Goal: Task Accomplishment & Management: Manage account settings

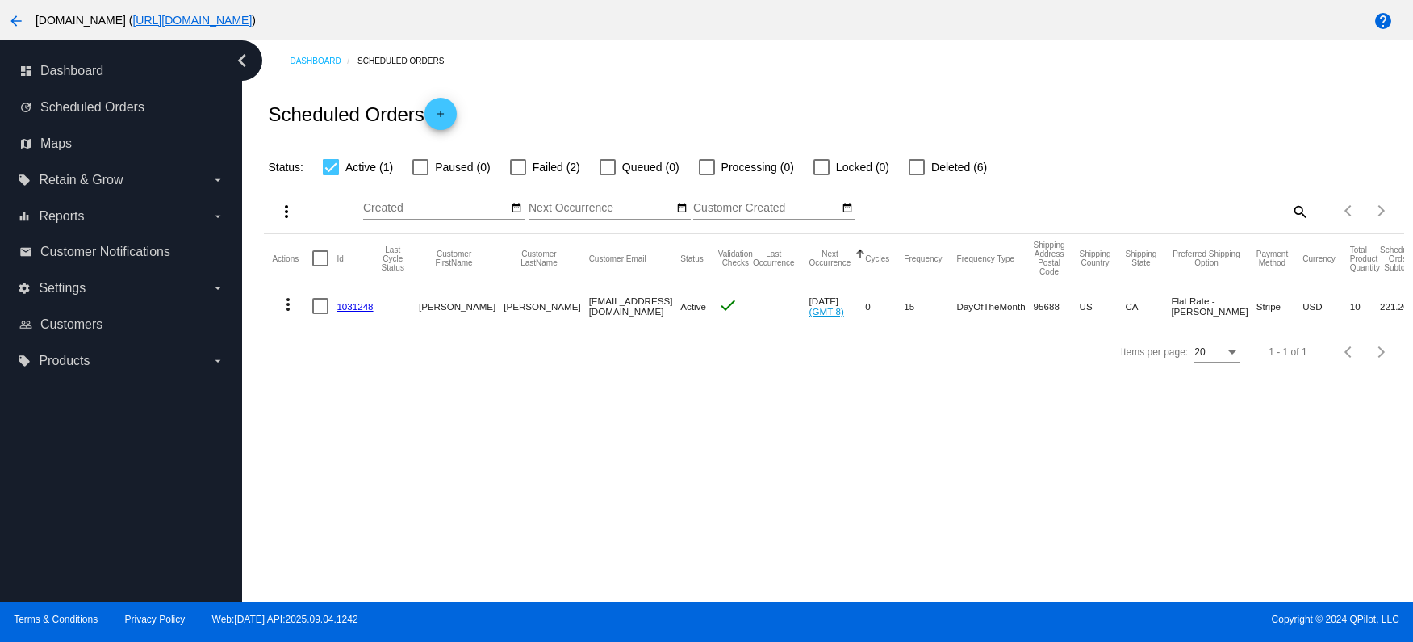
click at [514, 165] on div at bounding box center [518, 167] width 16 height 16
click at [517, 175] on input "Failed (2)" at bounding box center [517, 175] width 1 height 1
checkbox input "true"
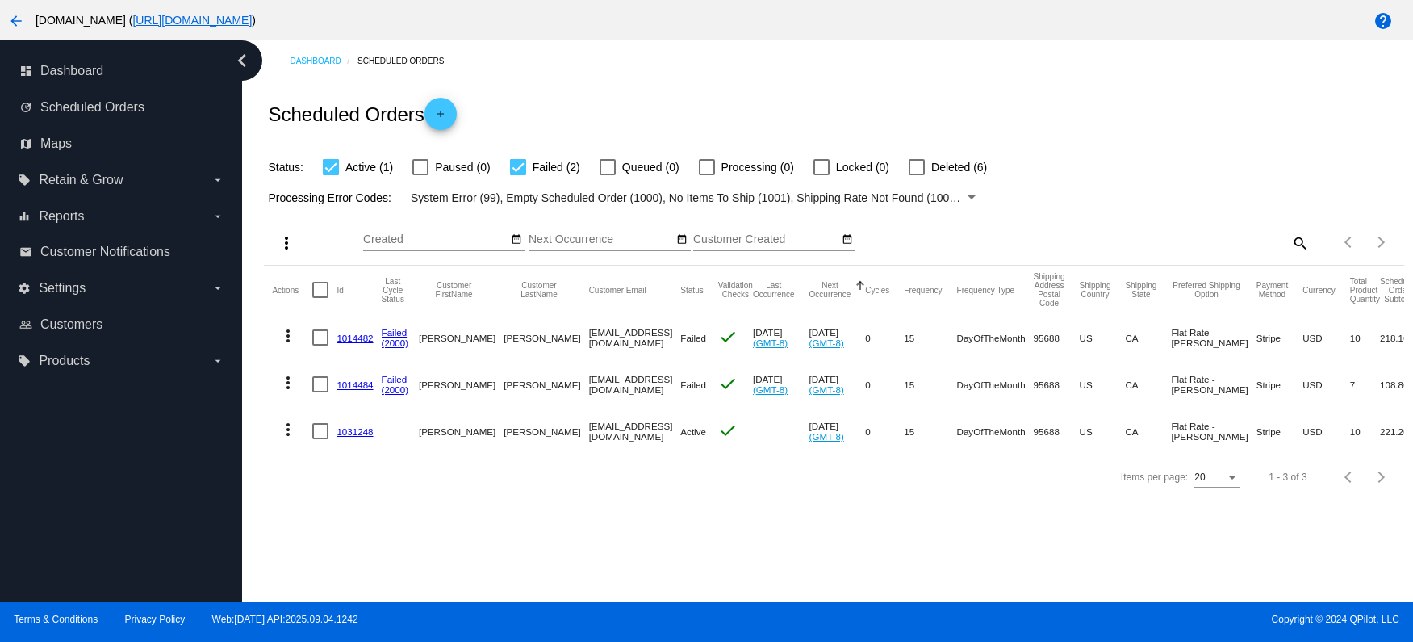
click at [290, 341] on mat-icon "more_vert" at bounding box center [287, 335] width 19 height 19
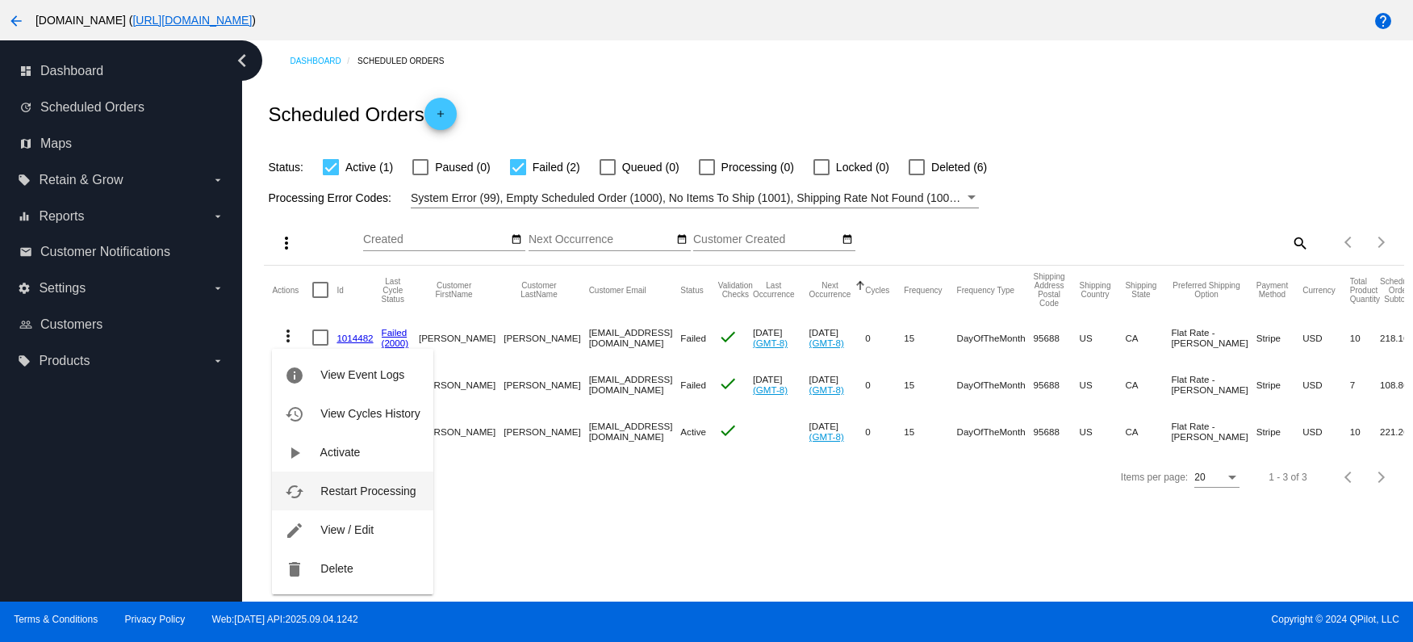
click at [343, 488] on span "Restart Processing" at bounding box center [367, 490] width 95 height 13
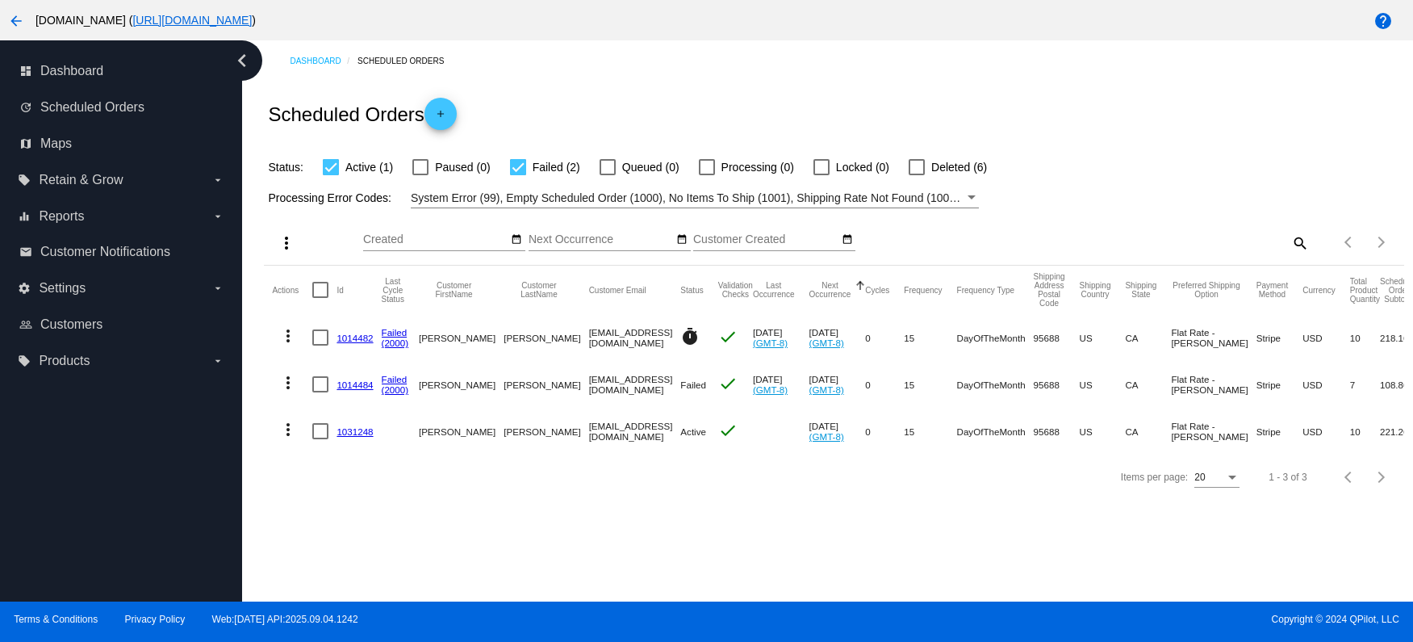
click at [320, 385] on div at bounding box center [320, 384] width 16 height 16
click at [320, 392] on input "checkbox" at bounding box center [320, 392] width 1 height 1
click at [320, 385] on div at bounding box center [320, 384] width 16 height 16
click at [320, 392] on input "checkbox" at bounding box center [320, 392] width 1 height 1
click at [291, 379] on mat-icon "more_vert" at bounding box center [287, 382] width 19 height 19
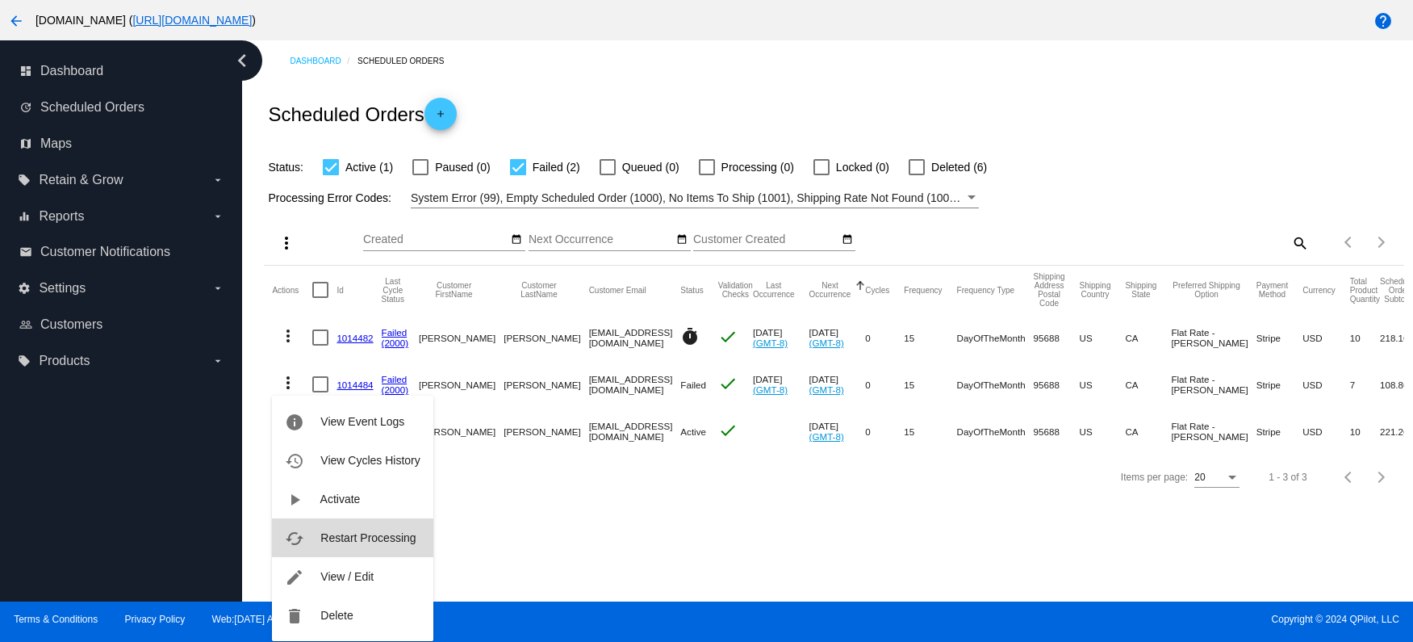
click at [385, 542] on span "Restart Processing" at bounding box center [367, 537] width 95 height 13
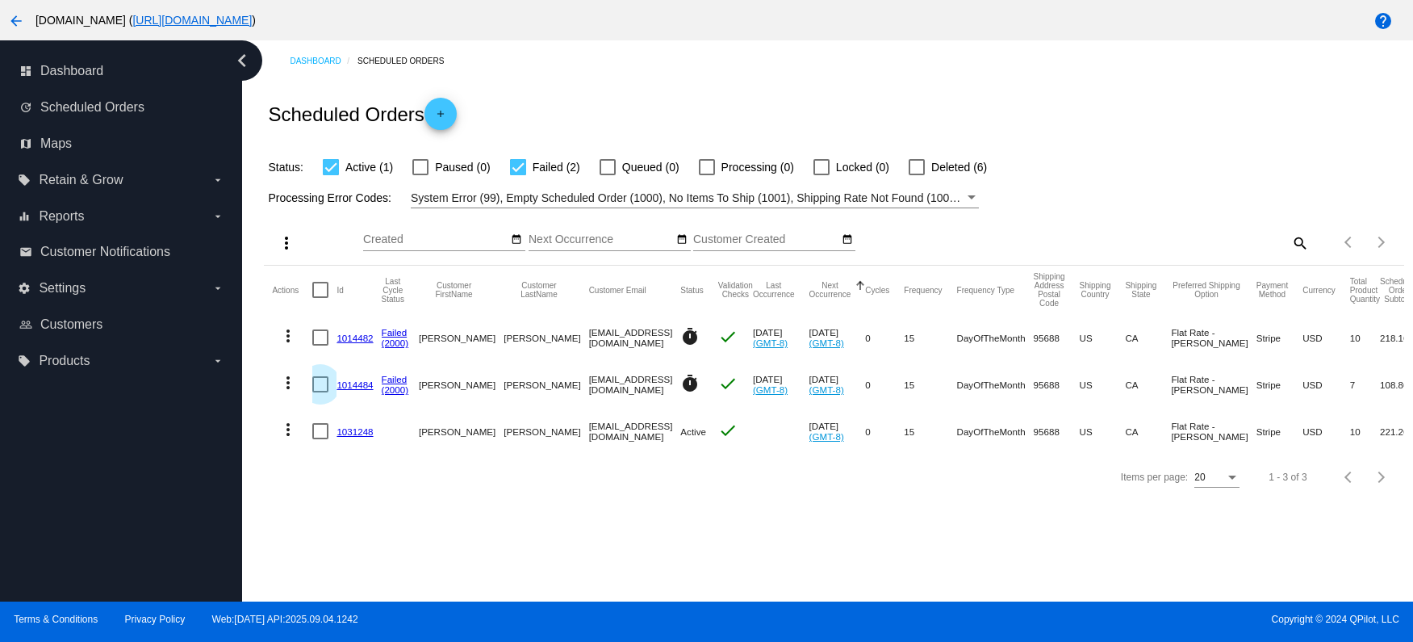
click at [321, 385] on div at bounding box center [320, 384] width 16 height 16
click at [320, 392] on input "checkbox" at bounding box center [320, 392] width 1 height 1
click at [321, 385] on div at bounding box center [320, 384] width 16 height 16
click at [320, 392] on input "checkbox" at bounding box center [320, 392] width 1 height 1
checkbox input "false"
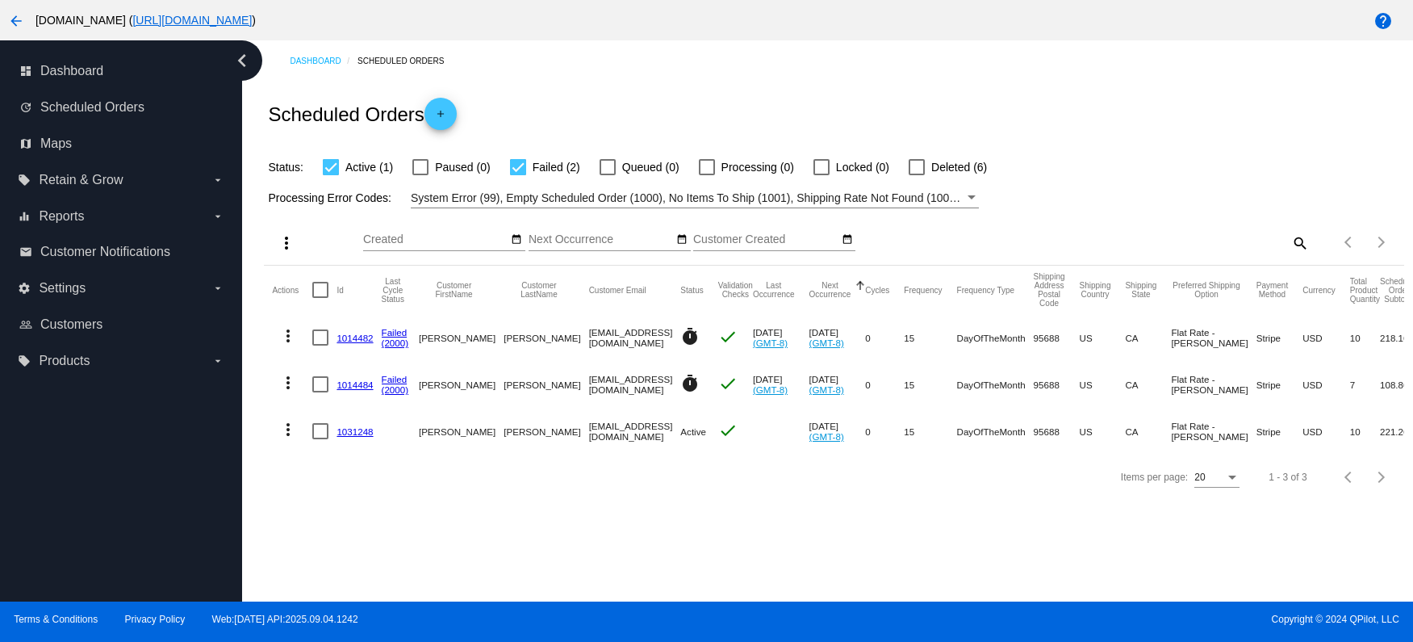
click at [291, 384] on mat-icon "more_vert" at bounding box center [287, 382] width 19 height 19
click at [373, 505] on span "View / Edit" at bounding box center [346, 498] width 53 height 13
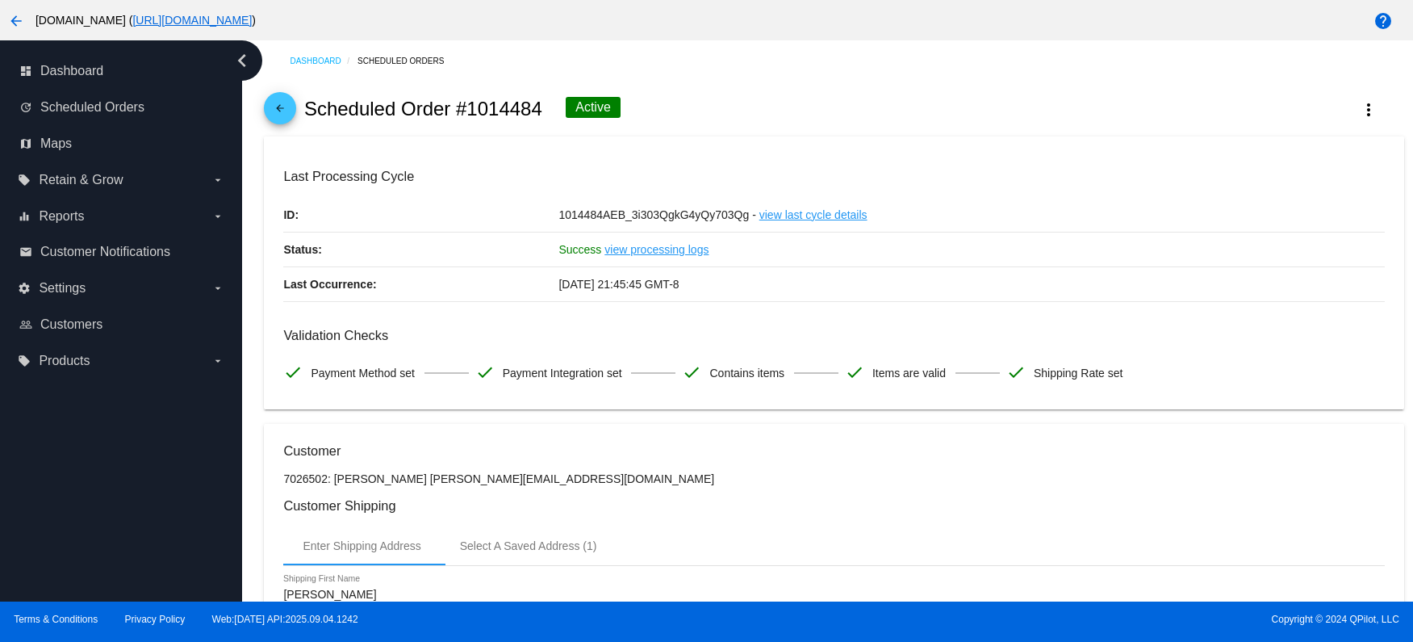
click at [279, 104] on mat-icon "arrow_back" at bounding box center [279, 111] width 19 height 19
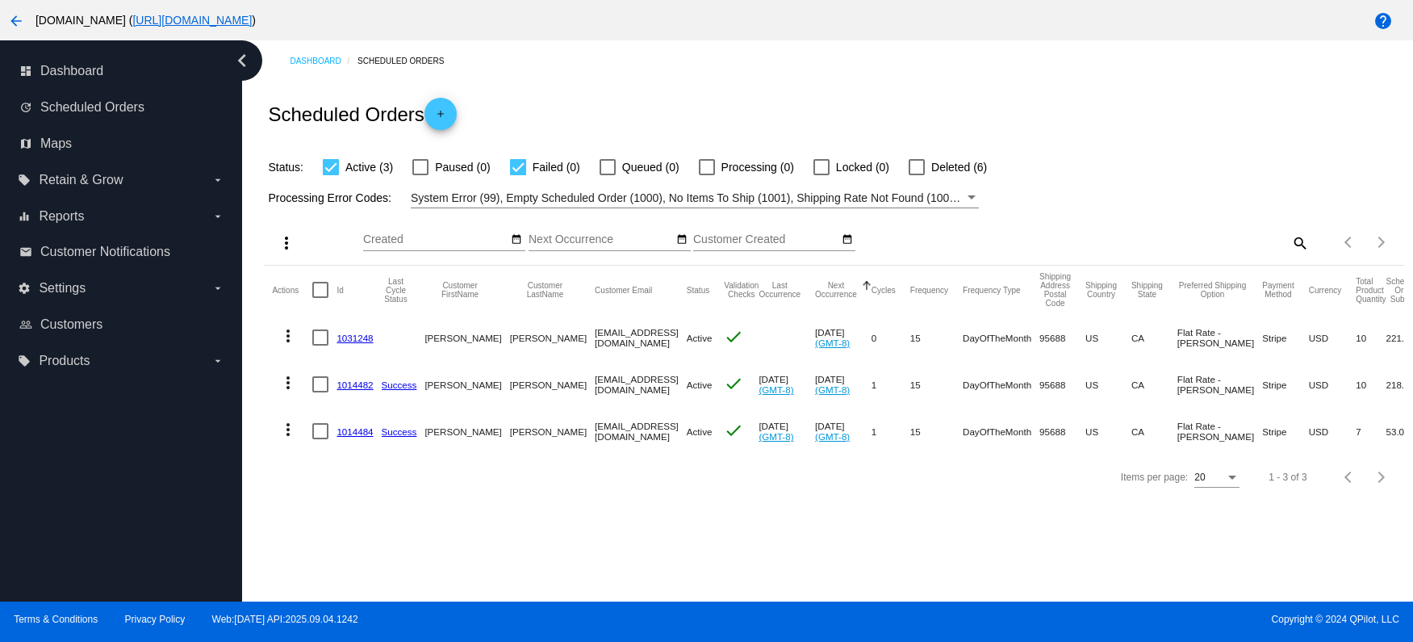
click at [517, 171] on div at bounding box center [518, 167] width 16 height 16
click at [517, 175] on input "Failed (0)" at bounding box center [517, 175] width 1 height 1
checkbox input "false"
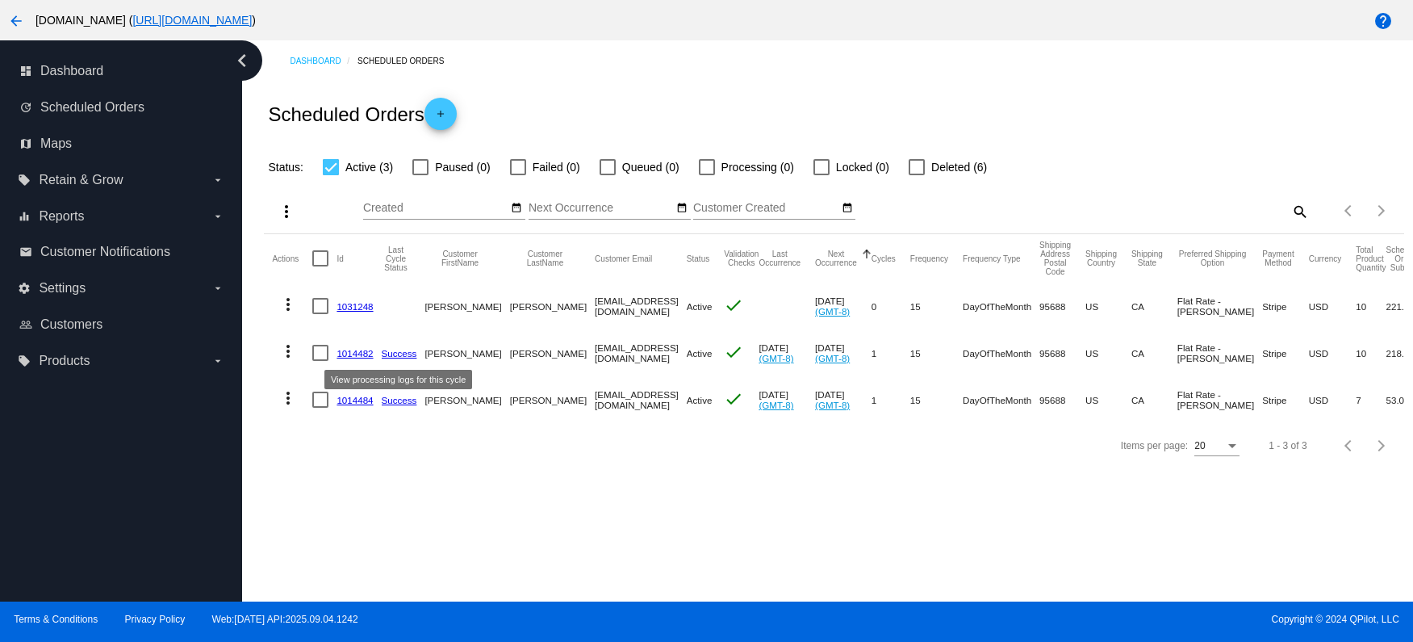
click at [399, 354] on link "Success" at bounding box center [400, 353] width 36 height 10
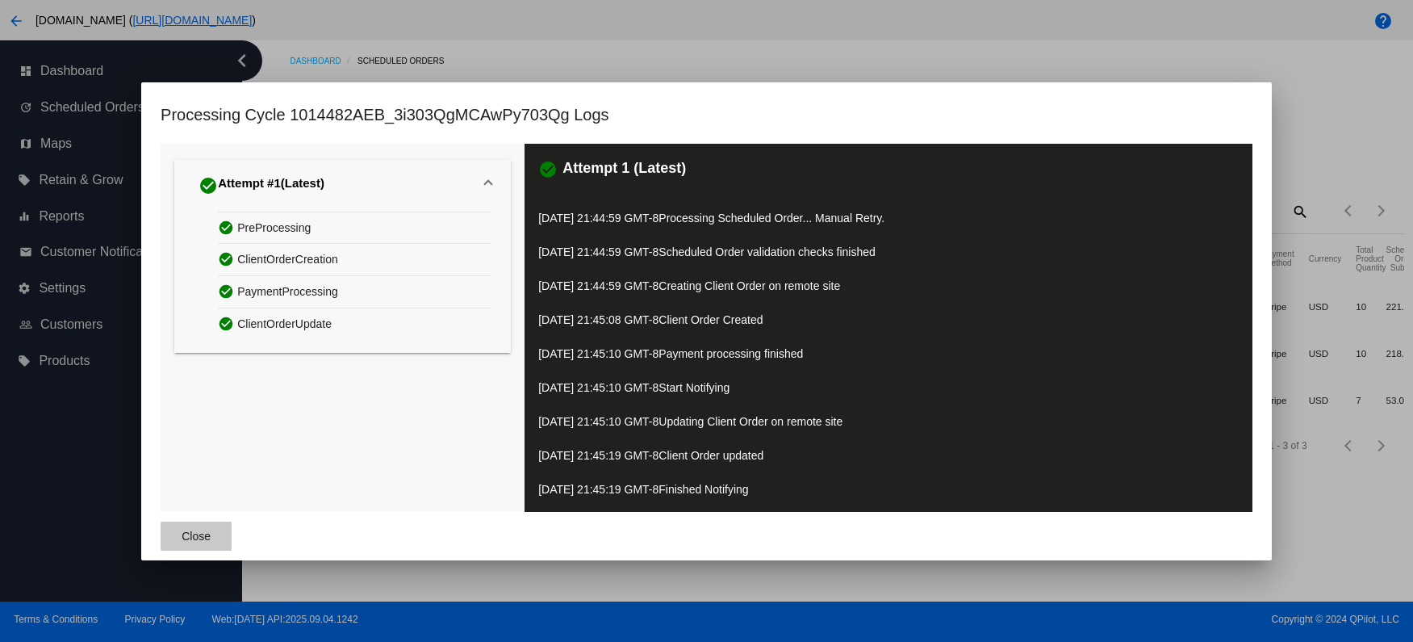
click at [206, 536] on span "Close" at bounding box center [196, 535] width 29 height 13
